Goal: Check status: Check status

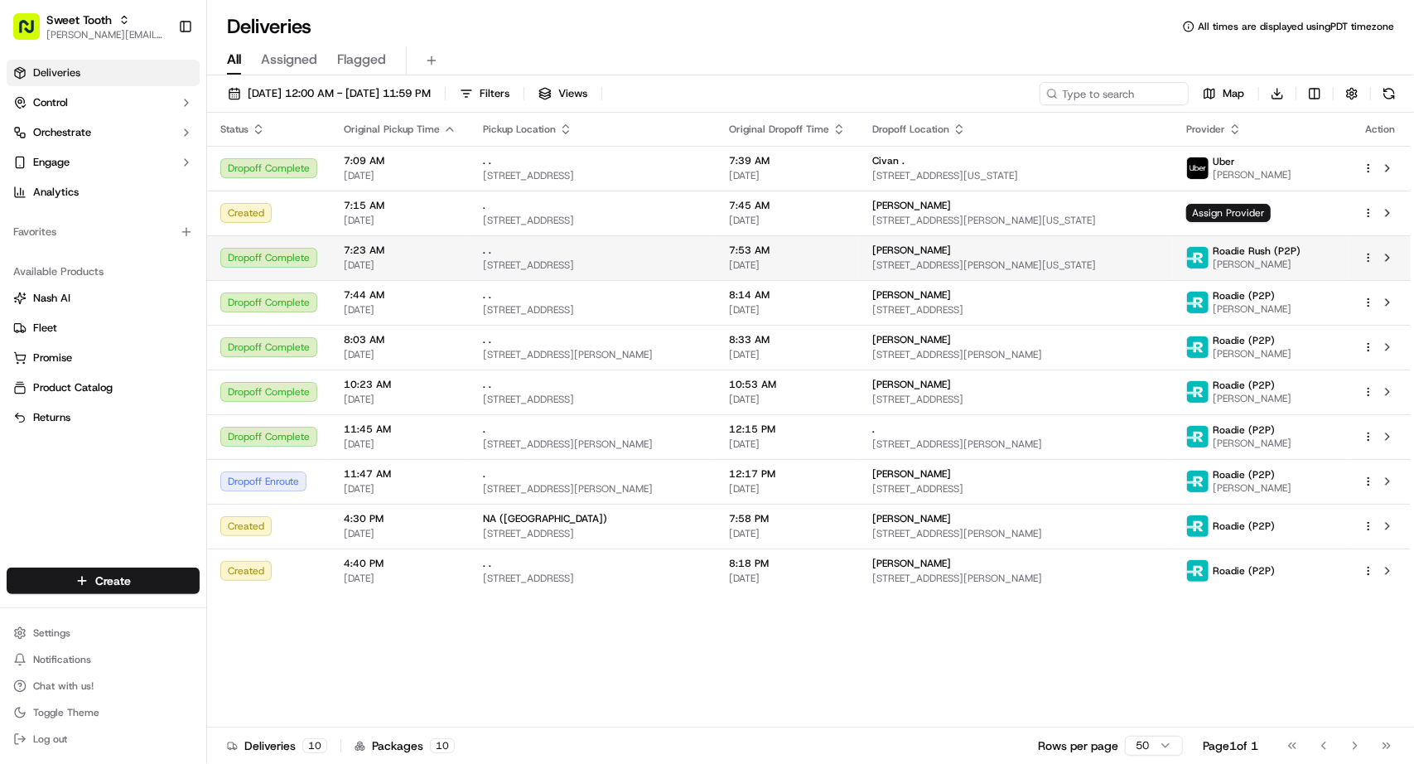
click at [363, 259] on span "[DATE]" at bounding box center [400, 264] width 113 height 13
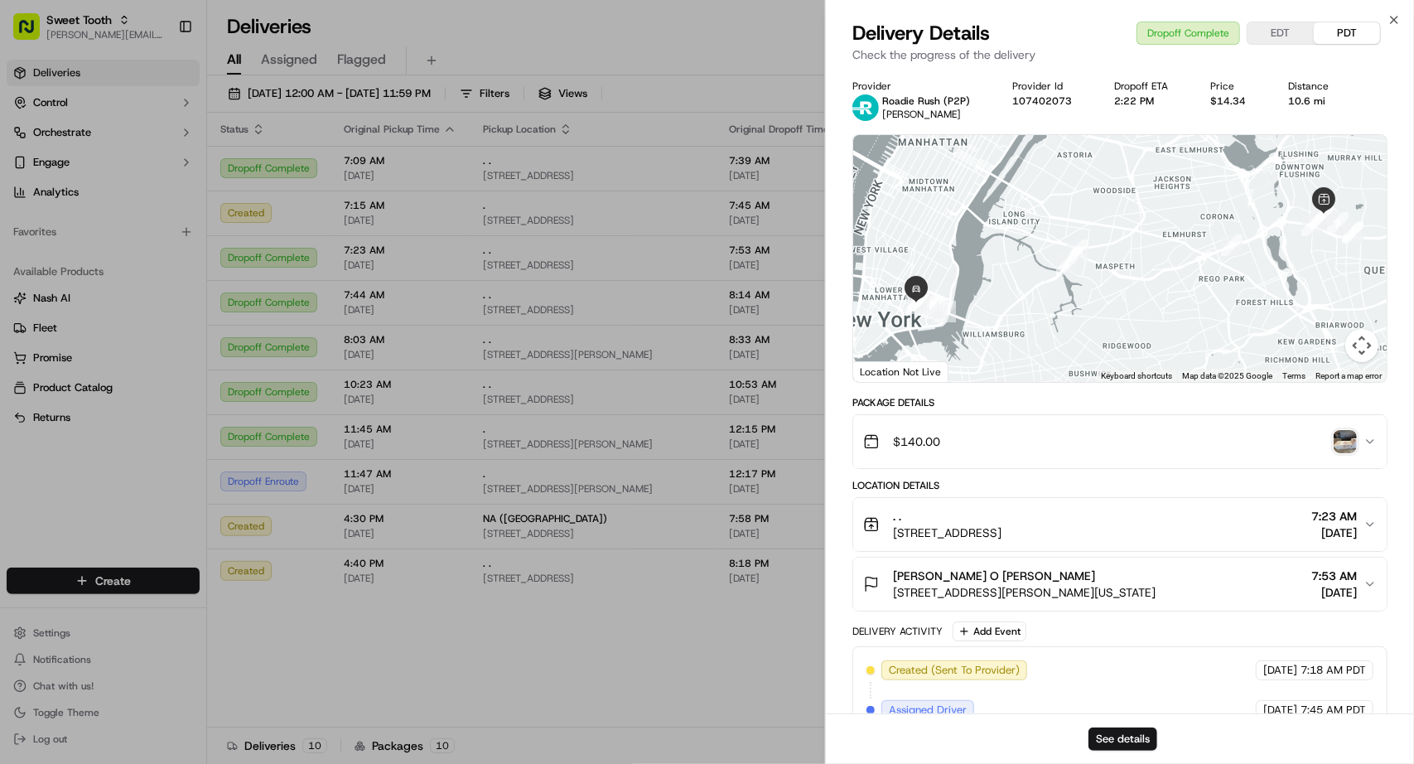
click at [1002, 528] on span "[STREET_ADDRESS]" at bounding box center [947, 532] width 109 height 17
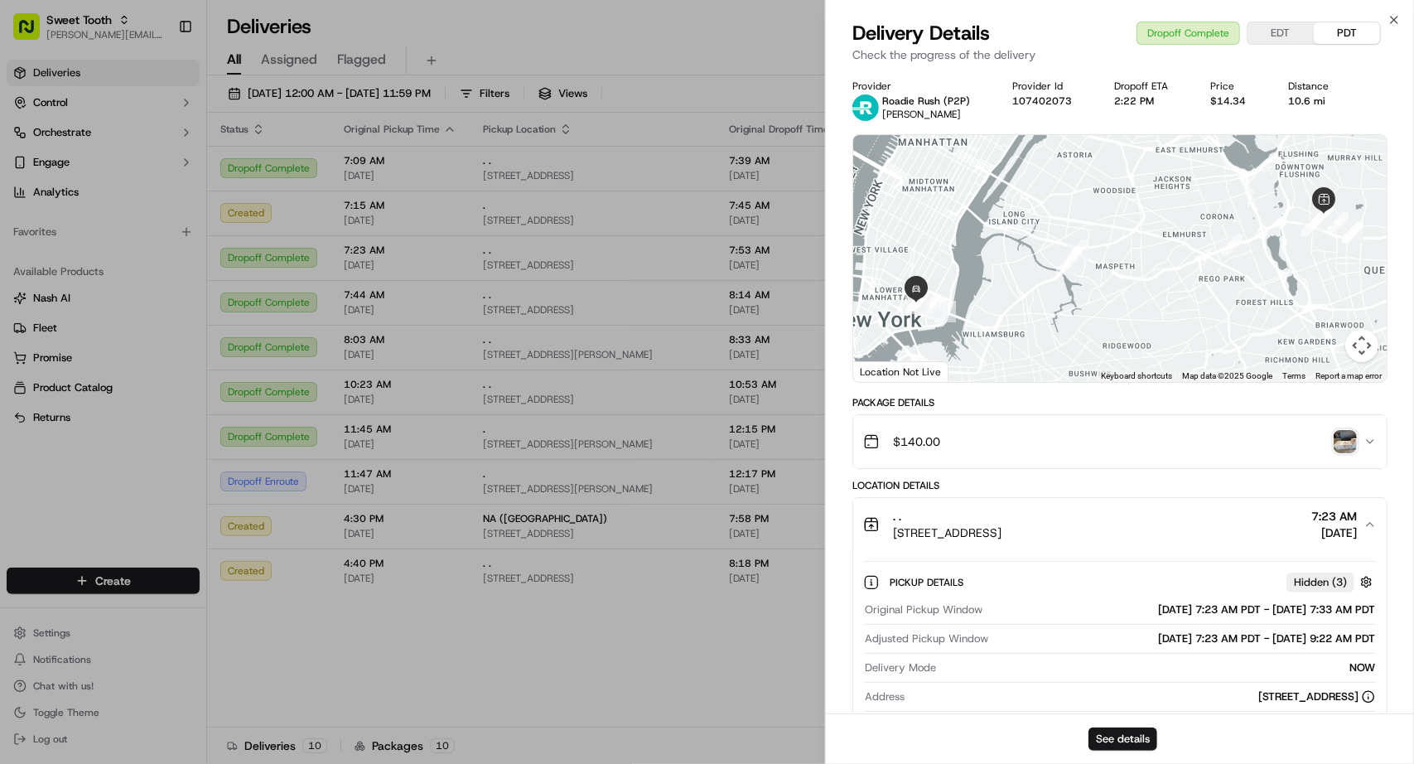
click at [1002, 529] on span "[STREET_ADDRESS]" at bounding box center [947, 532] width 109 height 17
click at [920, 530] on span "[STREET_ADDRESS]" at bounding box center [947, 532] width 109 height 17
click at [920, 531] on span "[STREET_ADDRESS]" at bounding box center [947, 532] width 109 height 17
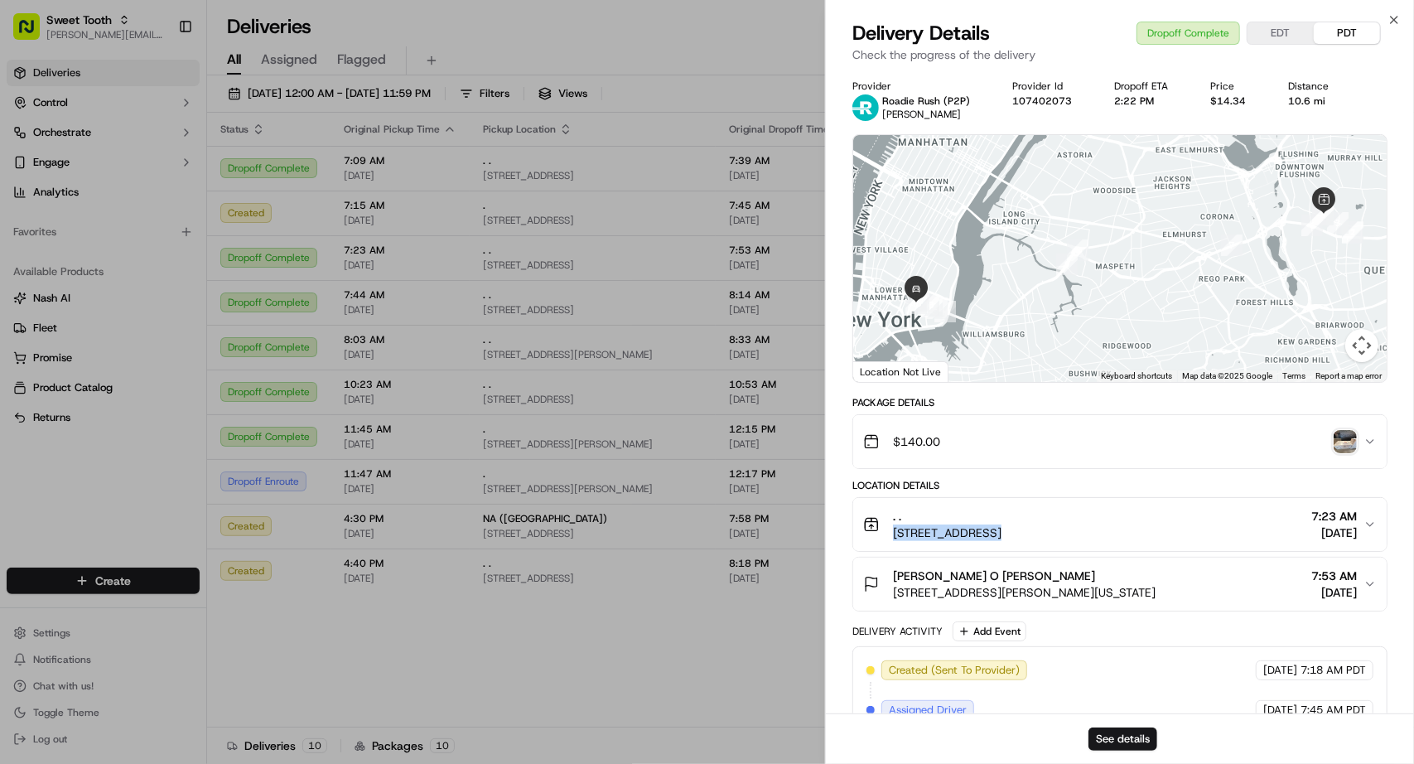
drag, startPoint x: 919, startPoint y: 531, endPoint x: 925, endPoint y: 540, distance: 11.3
click at [925, 540] on button ". . [STREET_ADDRESS] 7:23 AM [DATE]" at bounding box center [1120, 524] width 534 height 53
click at [938, 533] on span "[STREET_ADDRESS]" at bounding box center [947, 532] width 109 height 17
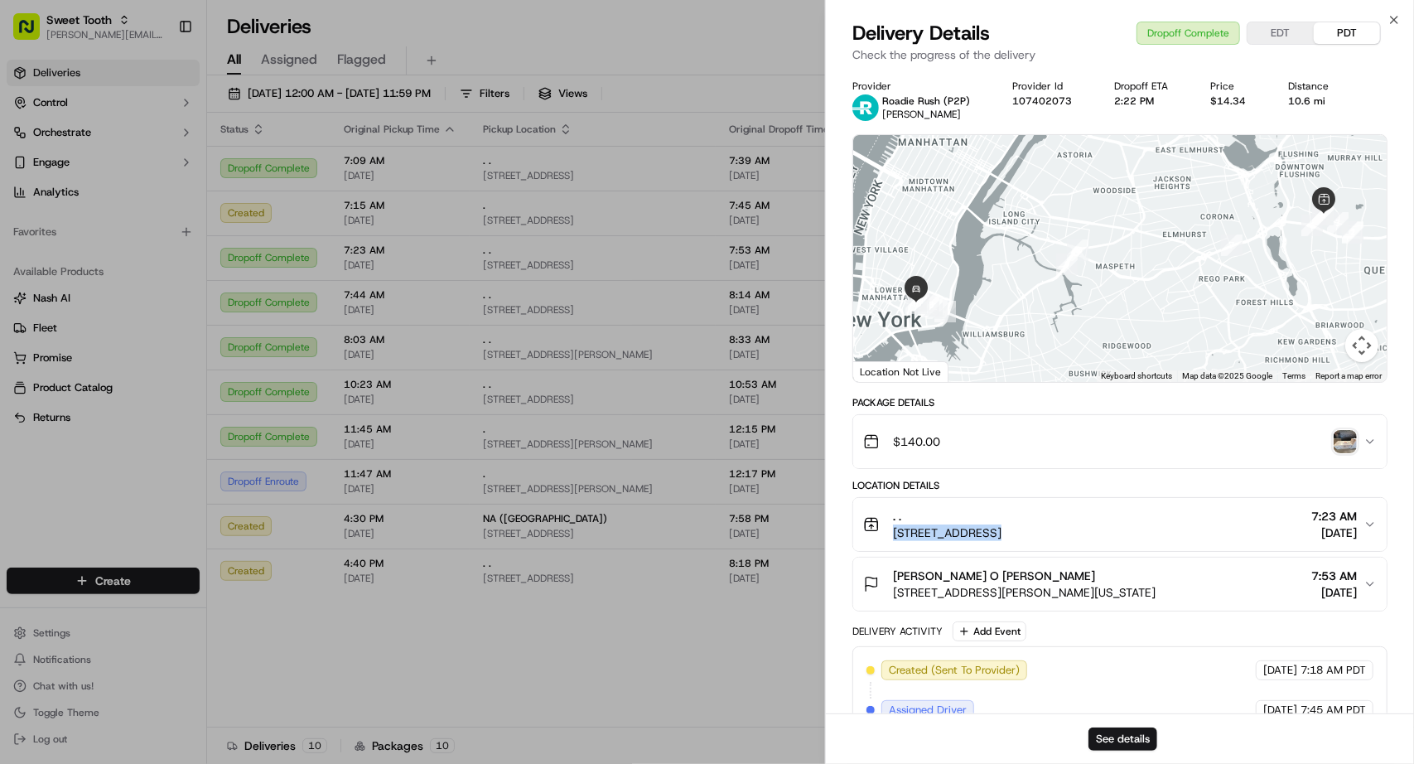
click at [1002, 524] on span "[STREET_ADDRESS]" at bounding box center [947, 532] width 109 height 17
click at [1002, 525] on span "[STREET_ADDRESS]" at bounding box center [947, 532] width 109 height 17
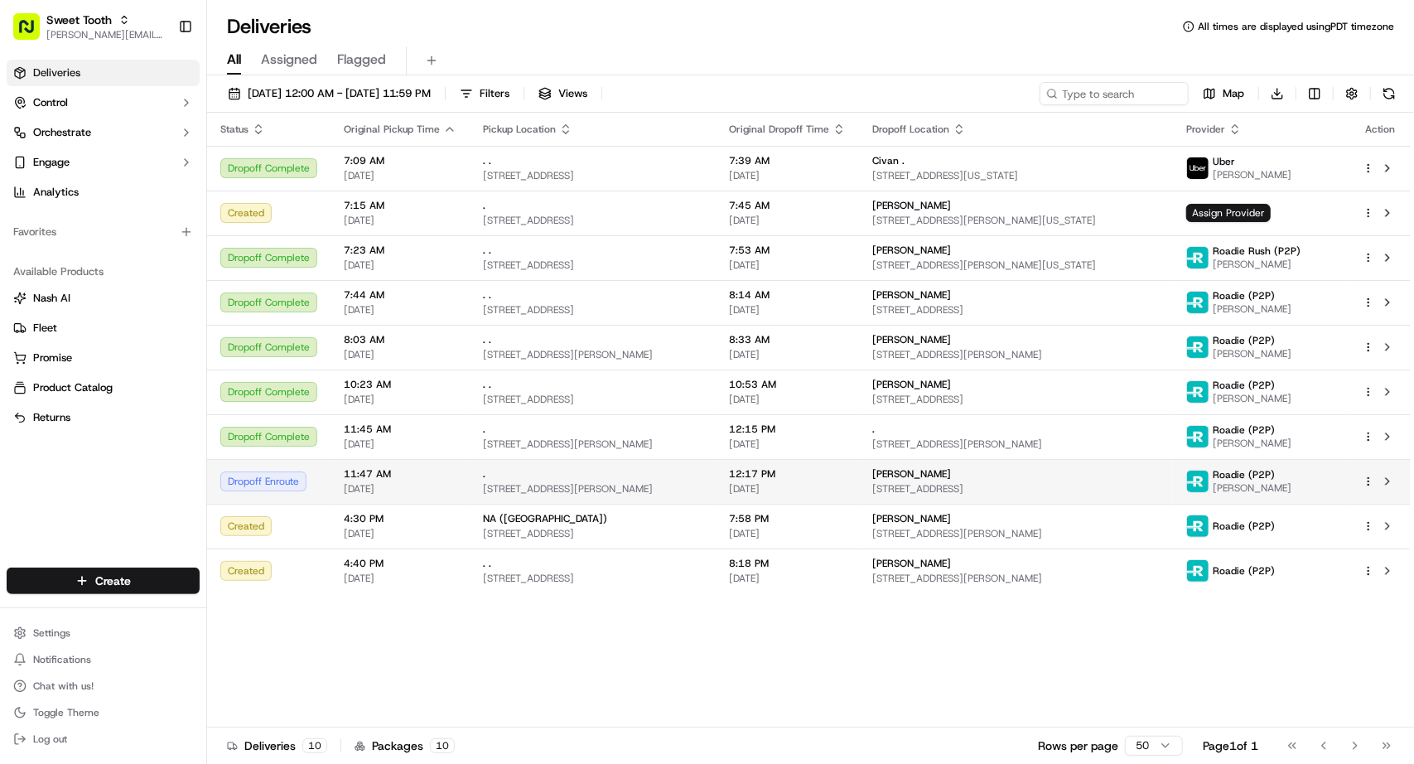
click at [346, 486] on span "[DATE]" at bounding box center [400, 488] width 113 height 13
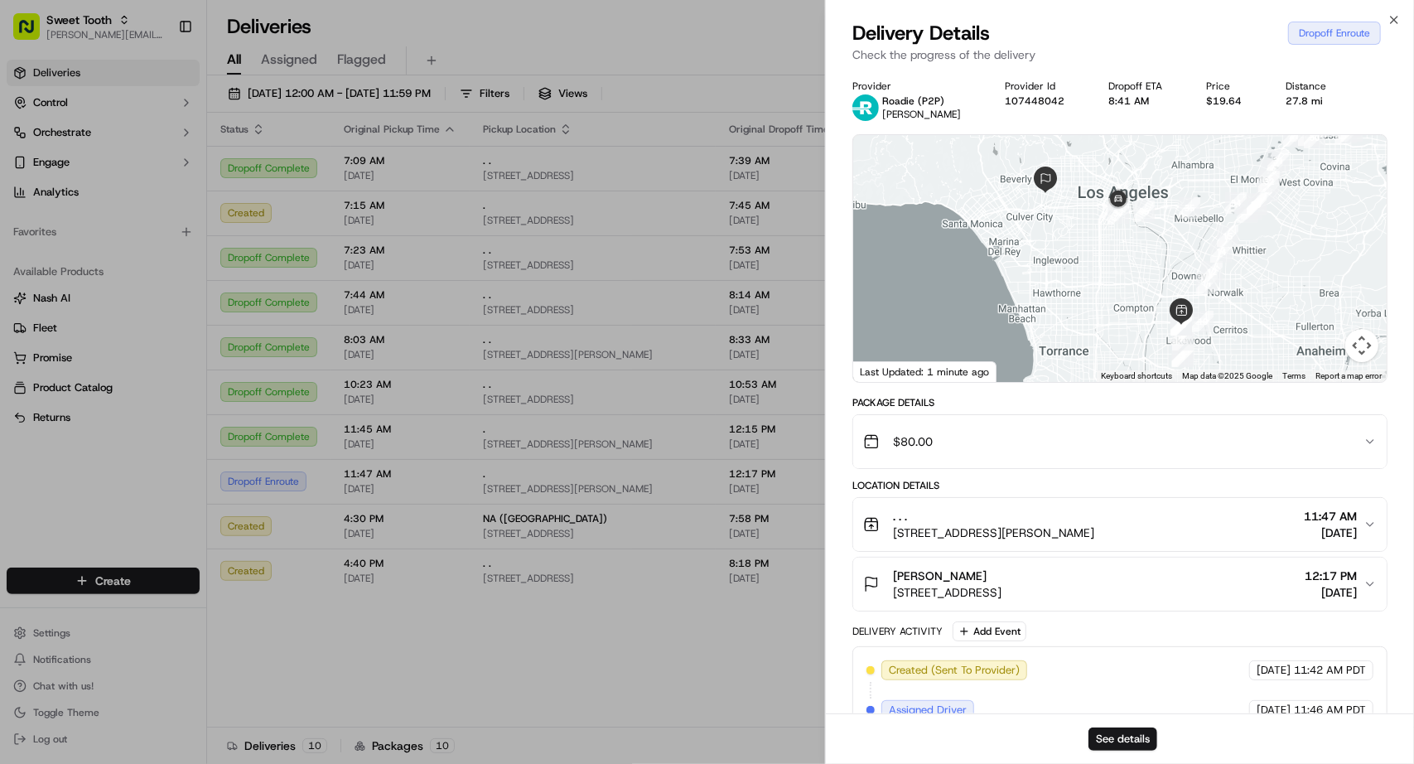
drag, startPoint x: 1094, startPoint y: 241, endPoint x: 1065, endPoint y: 242, distance: 28.2
click at [1065, 242] on div at bounding box center [1120, 258] width 534 height 247
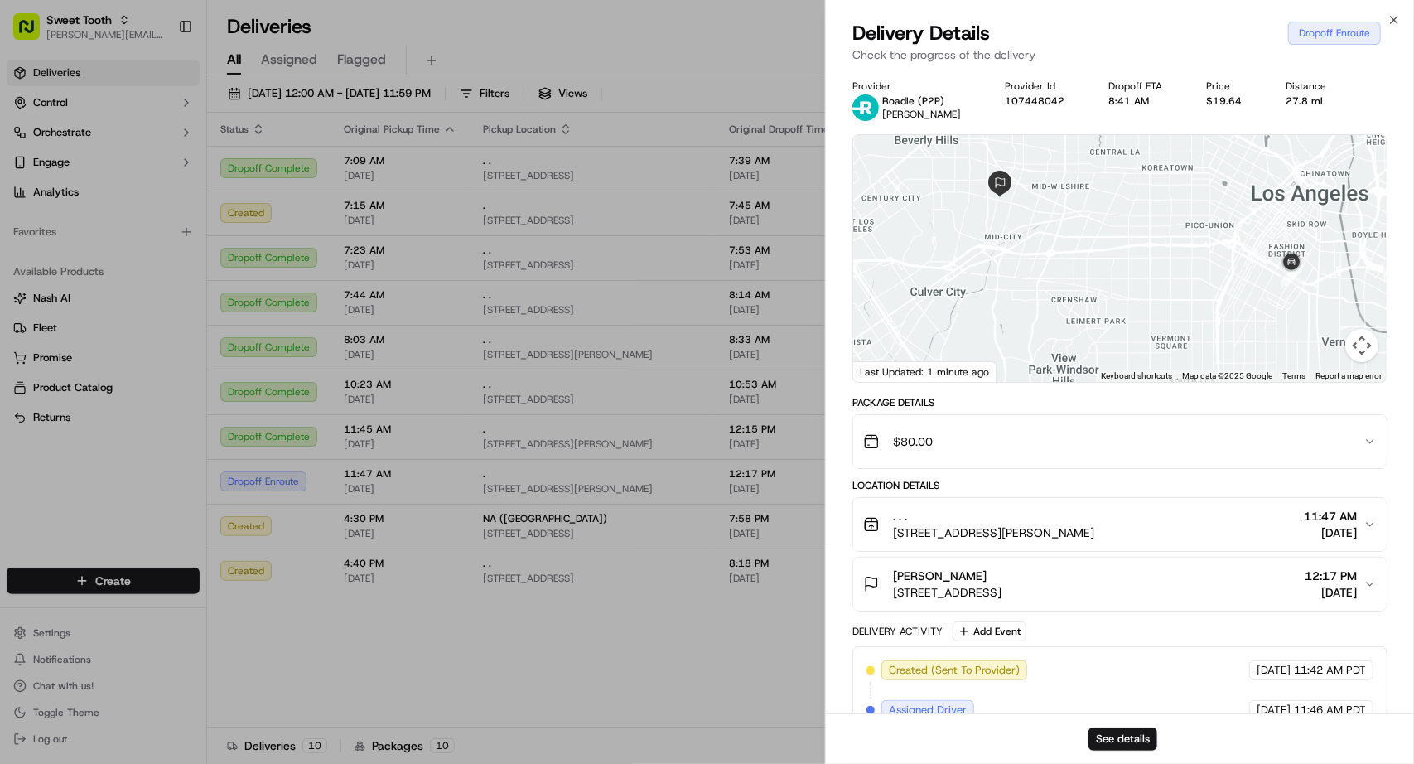
drag, startPoint x: 1093, startPoint y: 266, endPoint x: 1060, endPoint y: 279, distance: 34.9
click at [1060, 279] on div at bounding box center [1120, 258] width 534 height 247
